Goal: Use online tool/utility: Utilize a website feature to perform a specific function

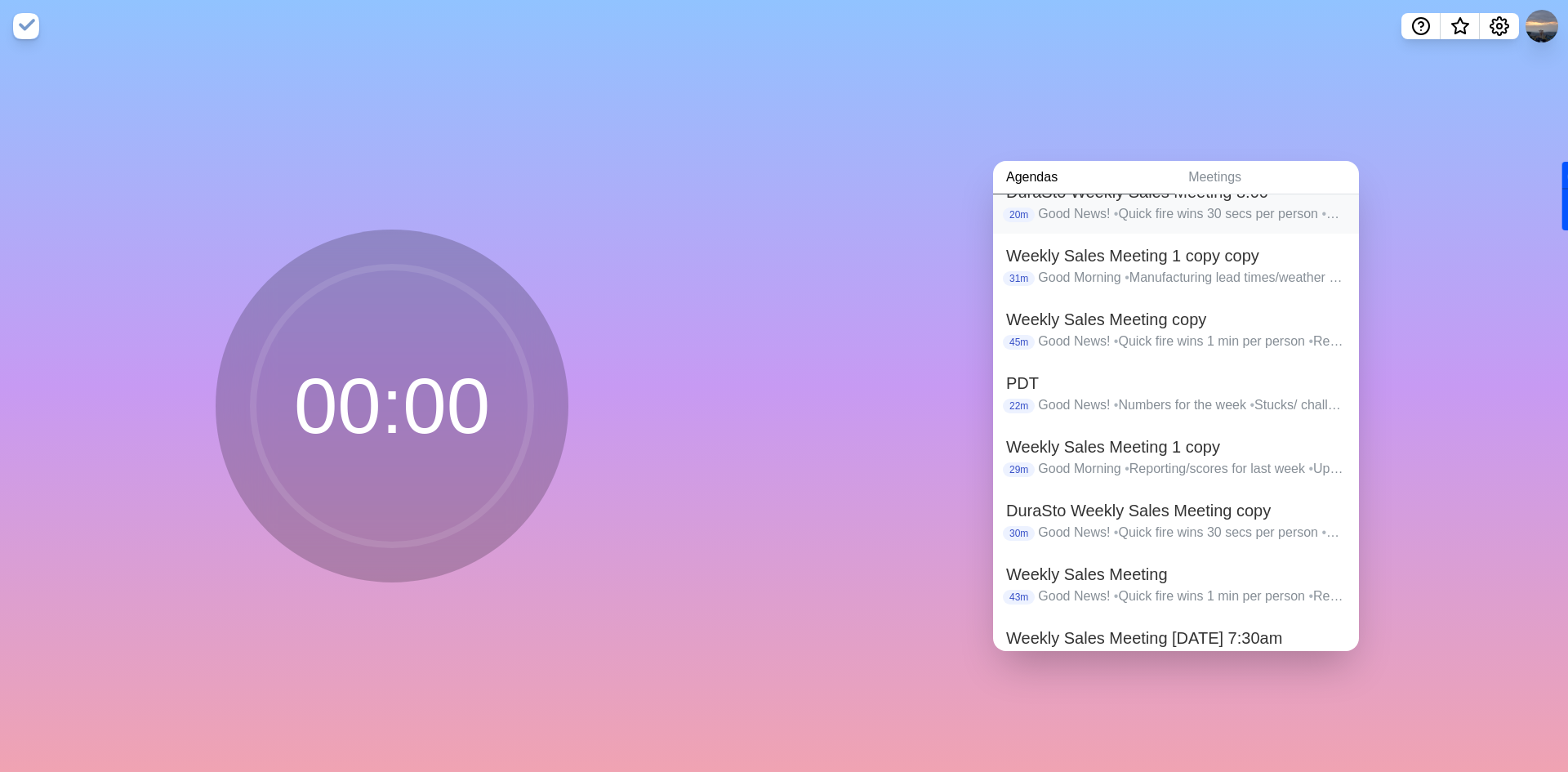
scroll to position [138, 0]
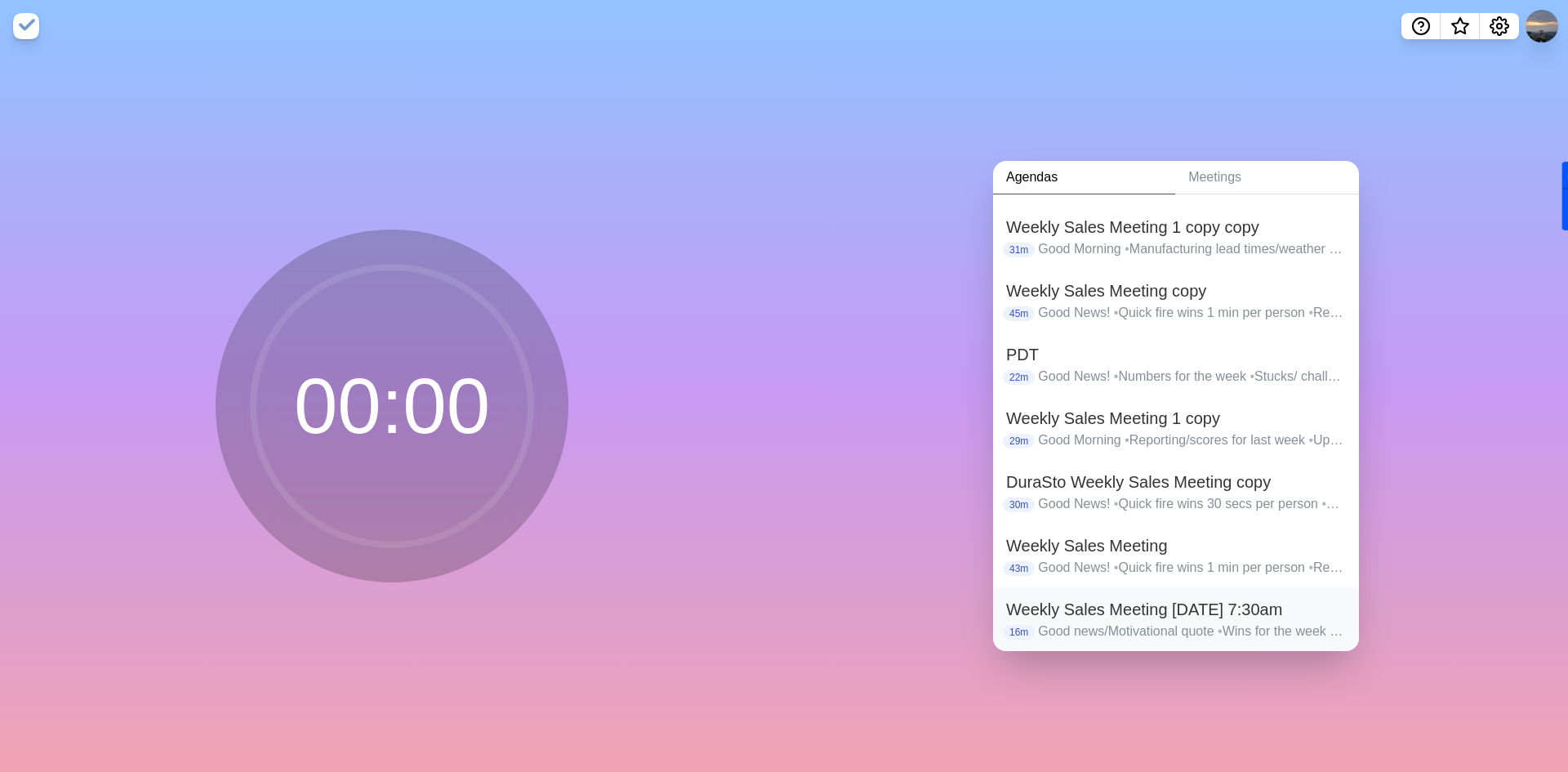
click at [1180, 621] on p "Good news/Motivational quote • Wins for the week • Reporting, Sales, Pre-works,…" at bounding box center [1192, 631] width 308 height 19
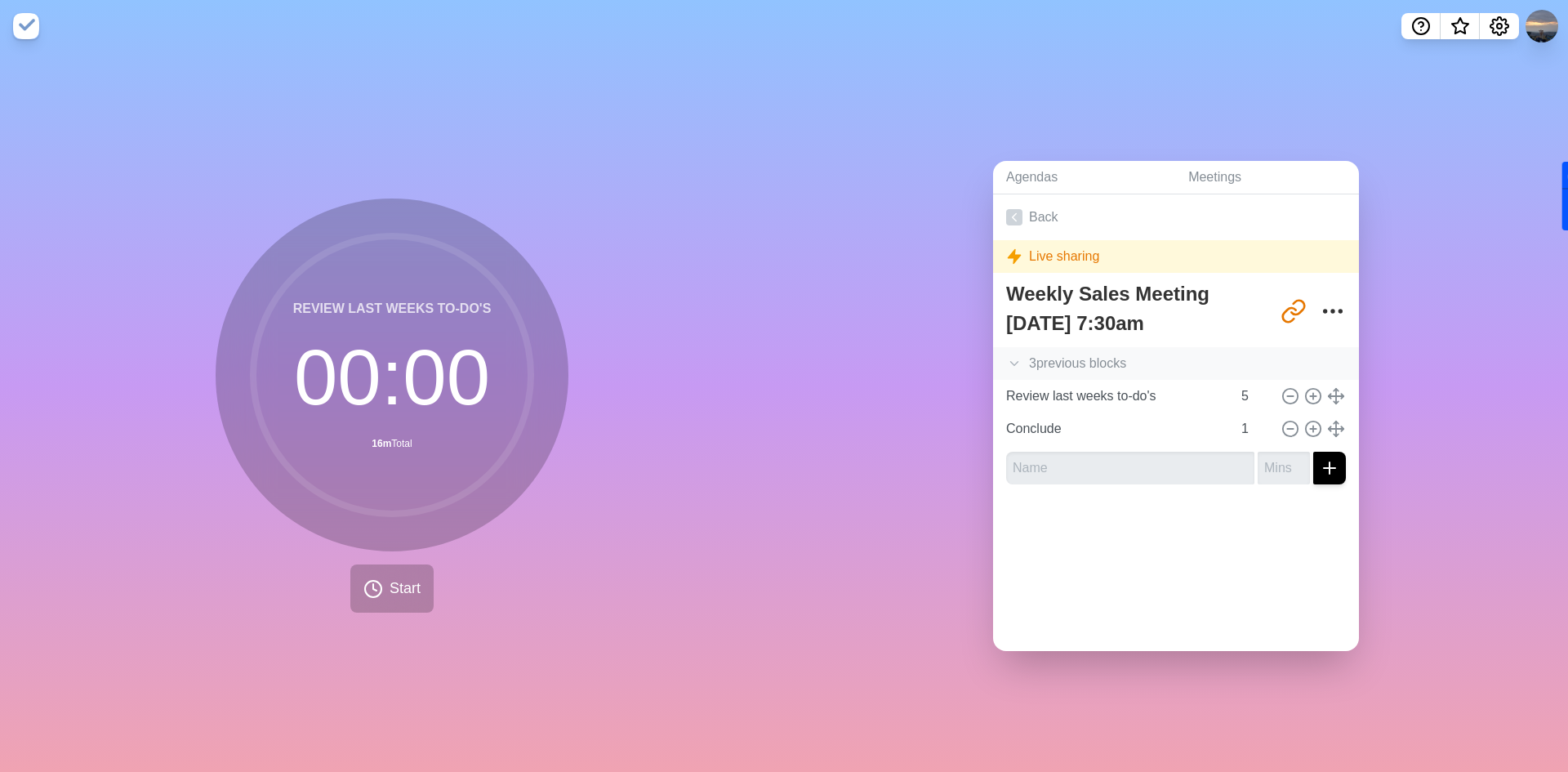
click at [1006, 355] on icon at bounding box center [1014, 363] width 16 height 16
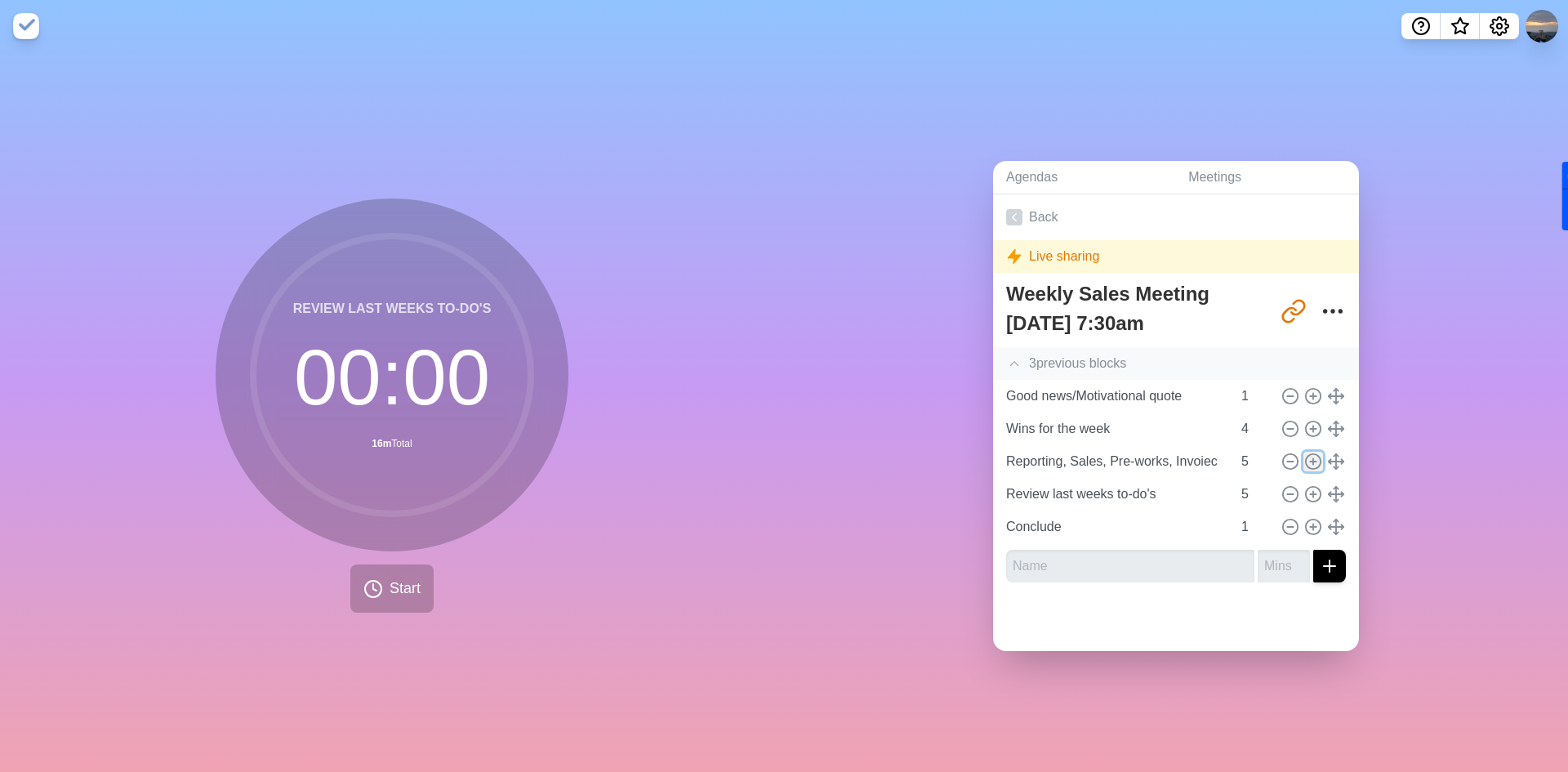
click at [1304, 452] on icon at bounding box center [1313, 461] width 18 height 18
type input "Reporting, Sales, Pre-works, Invoiec"
type input "Review last weeks to-do's"
type input "5"
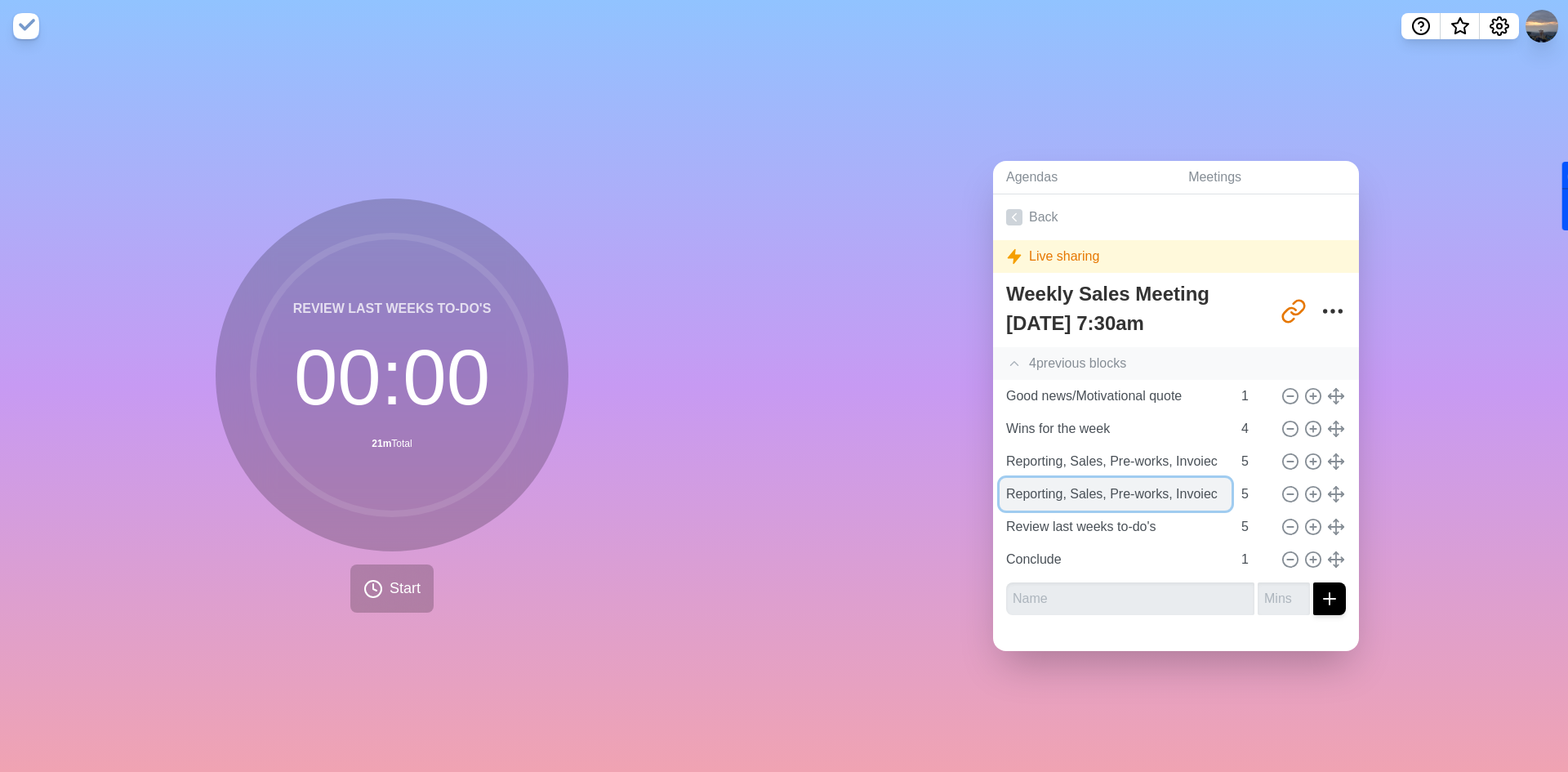
click at [1050, 496] on input "Reporting, Sales, Pre-works, Invoiec" at bounding box center [1116, 494] width 232 height 33
type input "BD update"
click at [393, 589] on span "Start" at bounding box center [405, 588] width 31 height 22
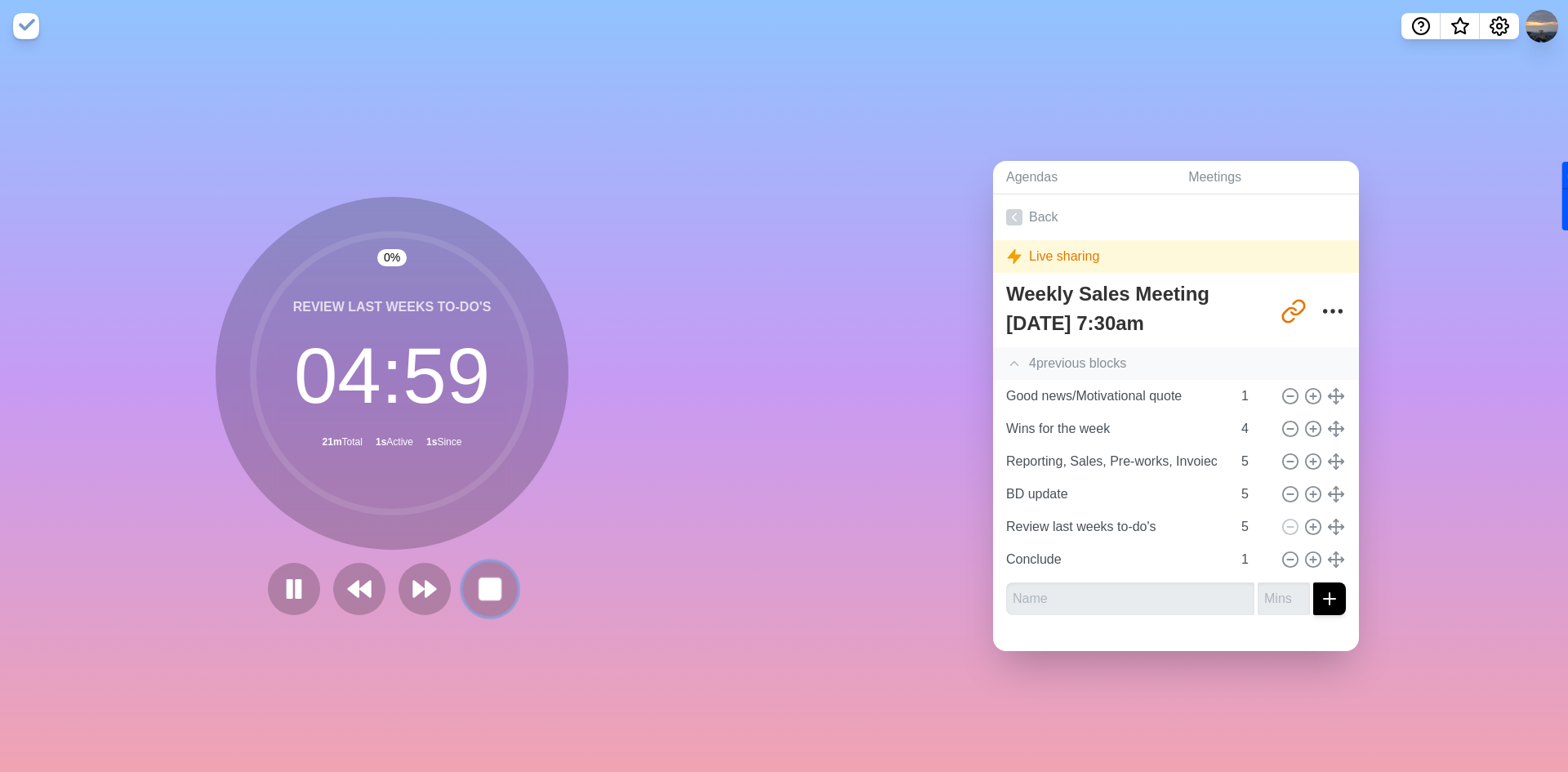
click at [486, 583] on rect at bounding box center [489, 588] width 20 height 20
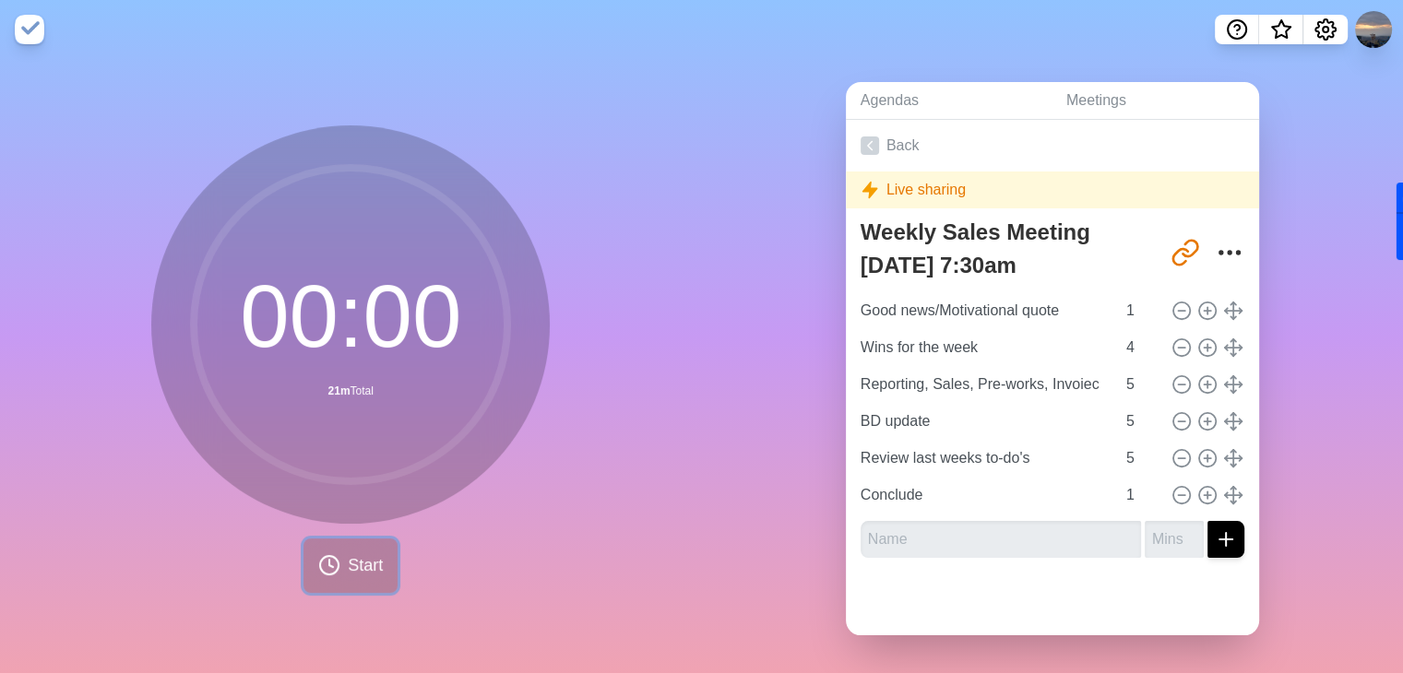
click at [364, 565] on span "Start" at bounding box center [365, 565] width 35 height 25
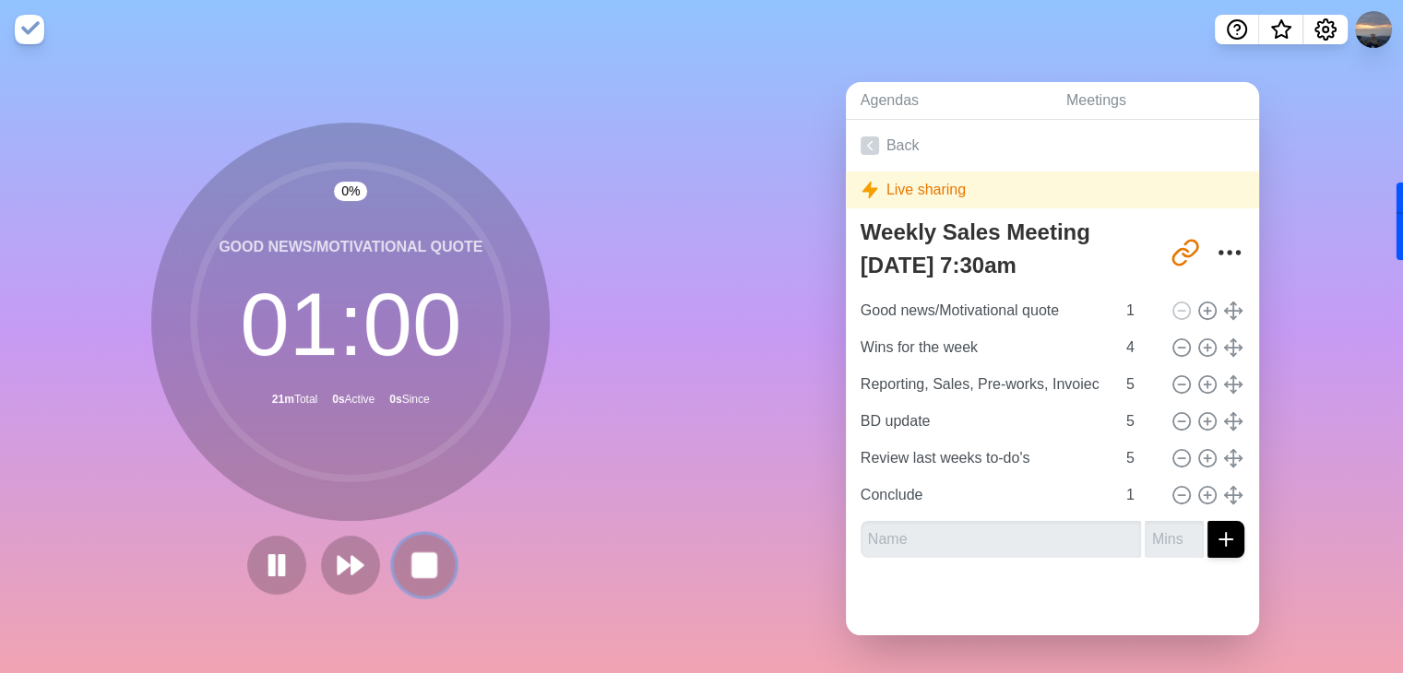
click at [439, 569] on button at bounding box center [425, 565] width 62 height 62
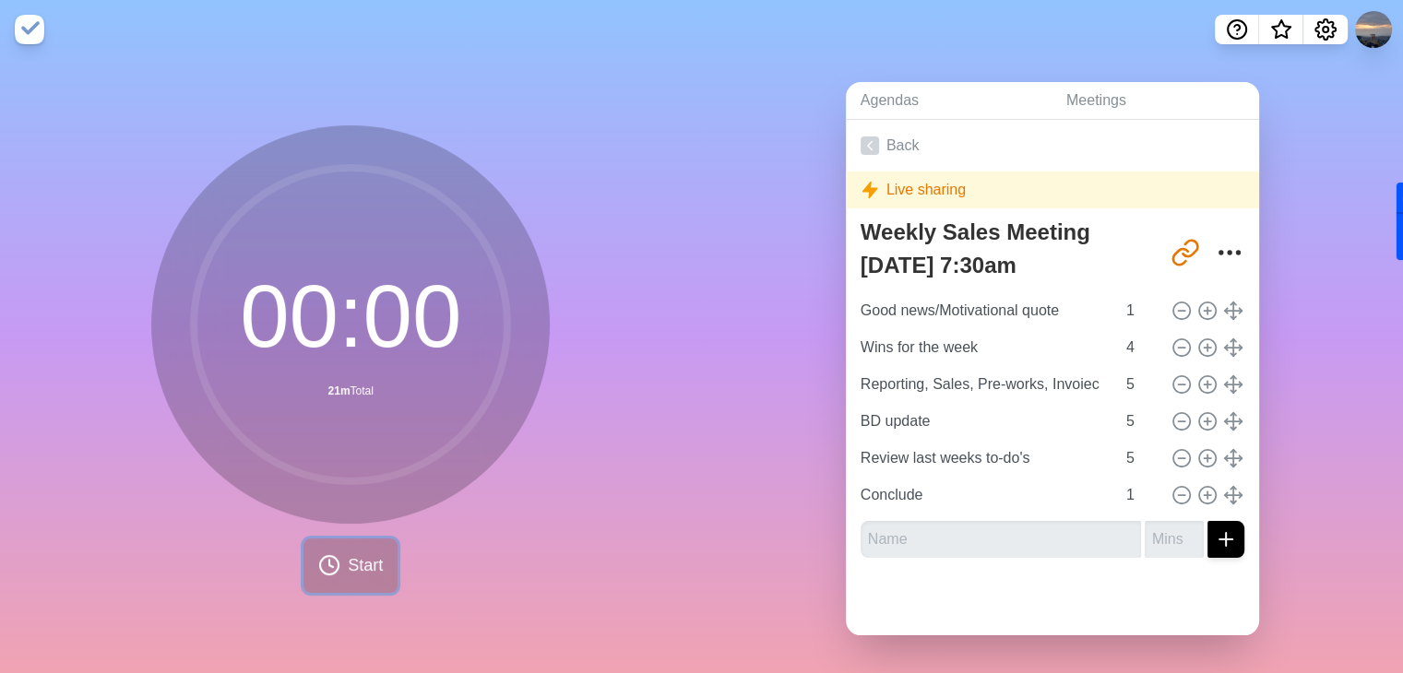
click at [339, 565] on button "Start" at bounding box center [350, 566] width 94 height 54
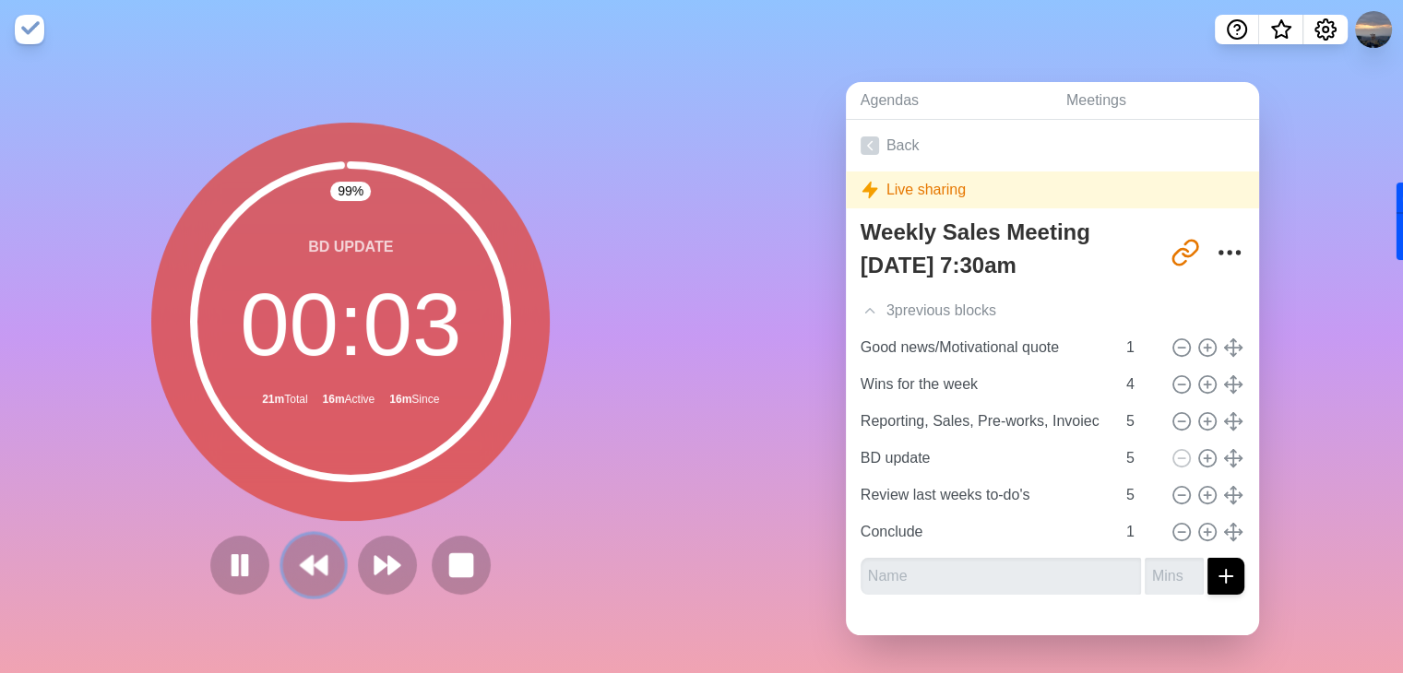
click at [298, 573] on icon at bounding box center [313, 565] width 31 height 31
